Goal: Information Seeking & Learning: Learn about a topic

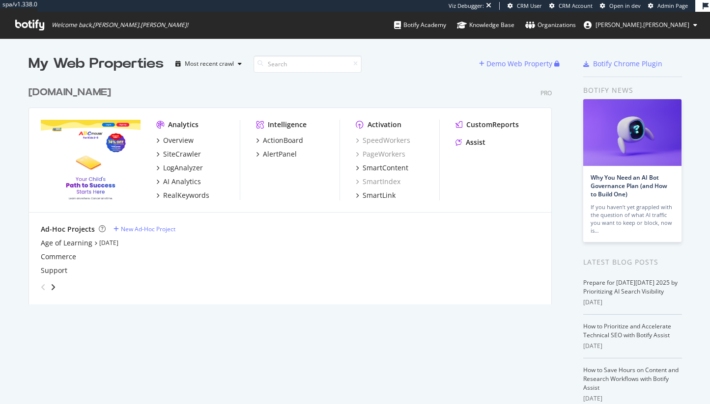
scroll to position [223, 524]
click at [170, 148] on div "Overview SiteCrawler LogAnalyzer AI Analytics RealKeywords" at bounding box center [197, 168] width 83 height 65
click at [170, 153] on div "SiteCrawler" at bounding box center [182, 154] width 38 height 10
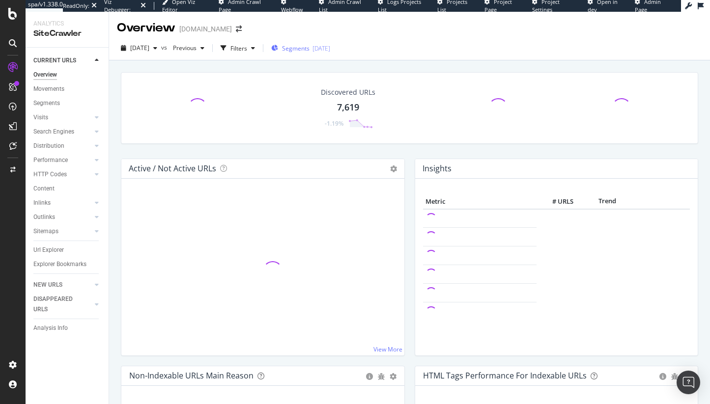
click at [309, 48] on span "Segments" at bounding box center [296, 48] width 28 height 8
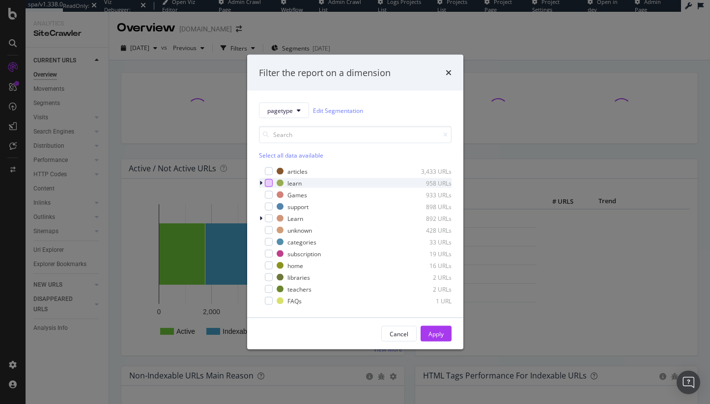
click at [271, 184] on div "modal" at bounding box center [269, 183] width 8 height 8
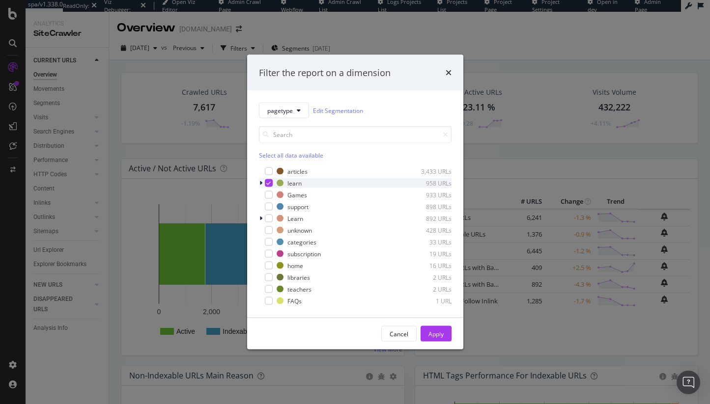
click at [259, 181] on icon "modal" at bounding box center [260, 183] width 3 height 6
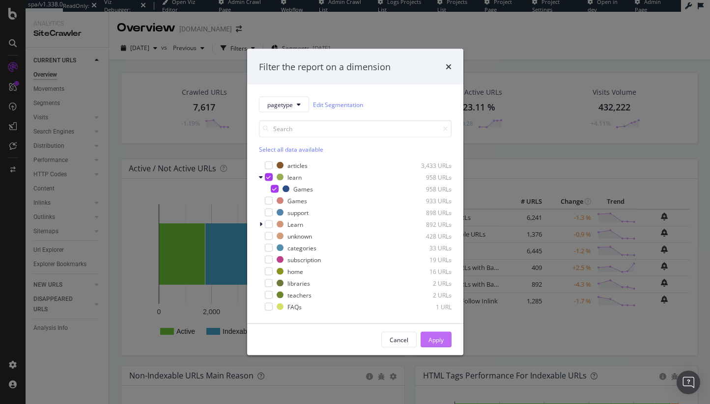
click at [430, 337] on div "Apply" at bounding box center [435, 339] width 15 height 8
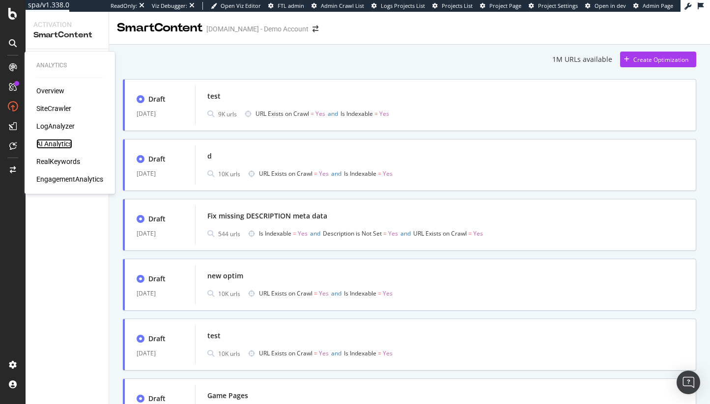
click at [48, 140] on div "AI Analytics" at bounding box center [54, 144] width 36 height 10
